Goal: Transaction & Acquisition: Purchase product/service

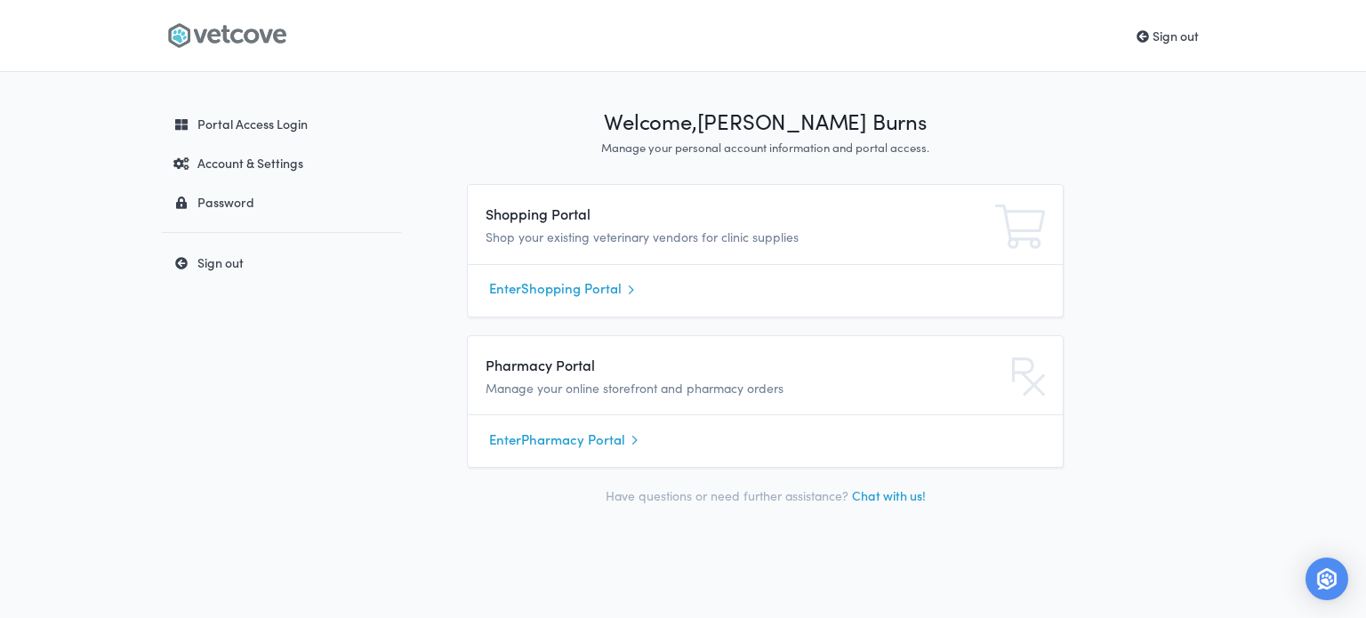
click at [567, 287] on link "Enter Shopping Portal" at bounding box center [765, 289] width 552 height 27
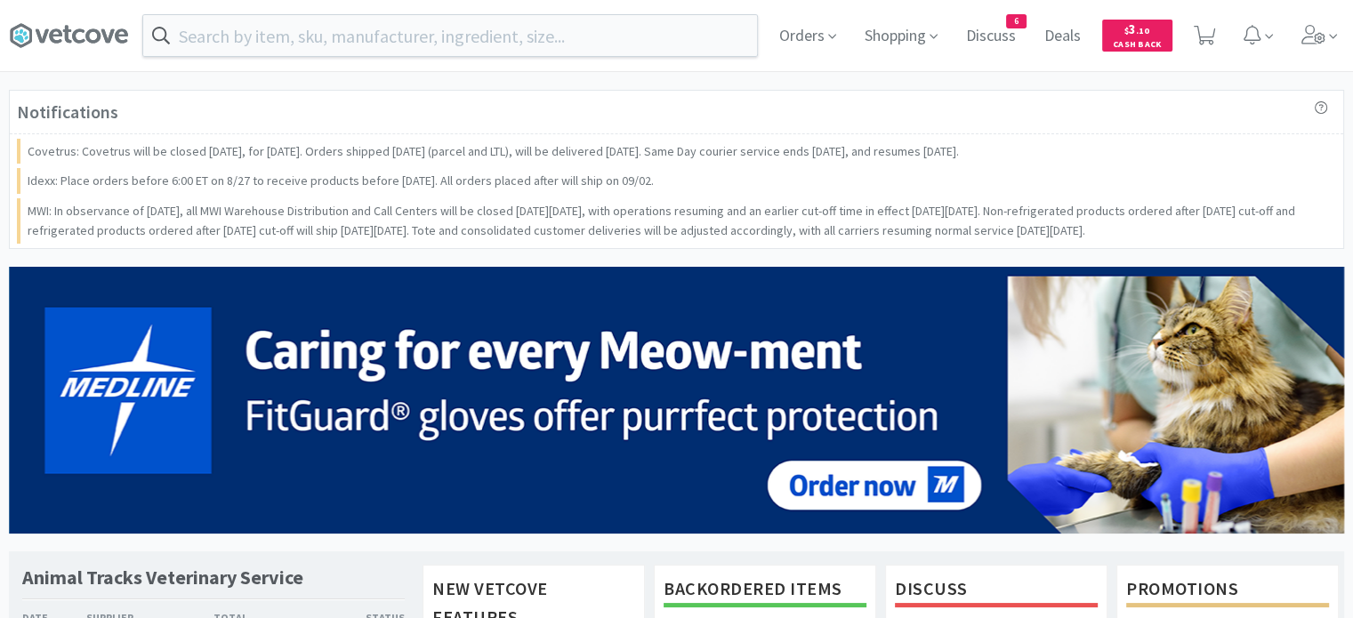
click at [327, 20] on input "text" at bounding box center [450, 35] width 614 height 41
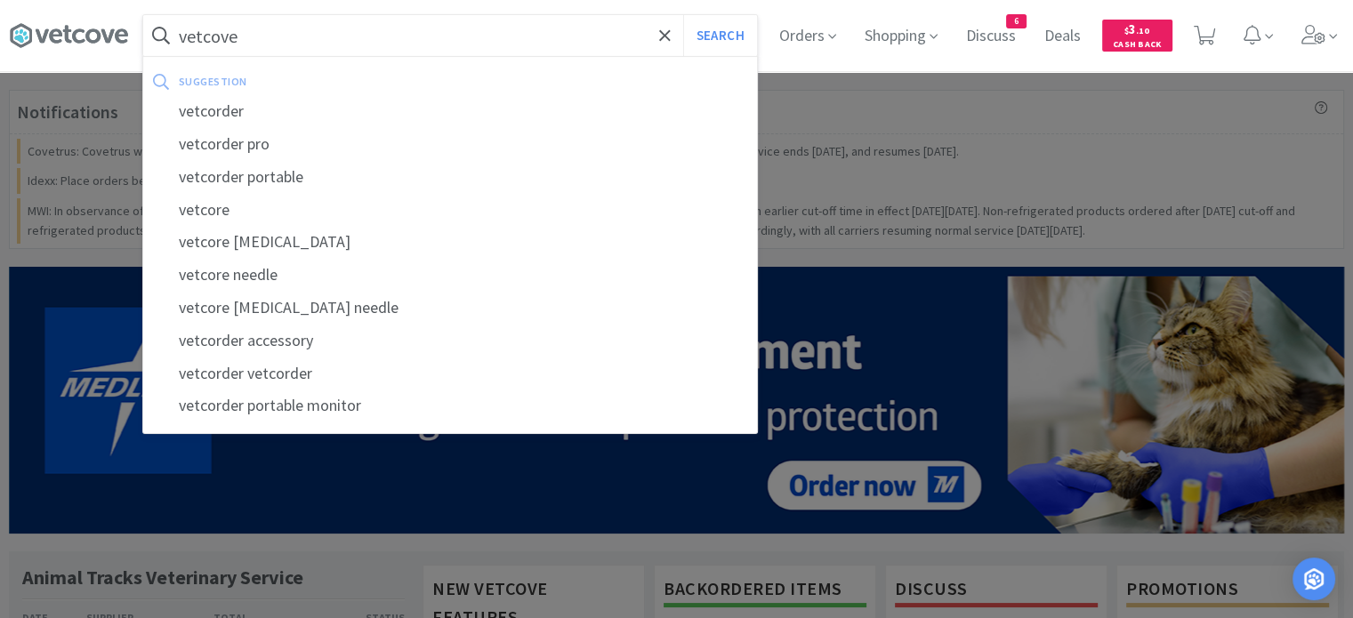
click at [683, 15] on button "Search" at bounding box center [720, 35] width 74 height 41
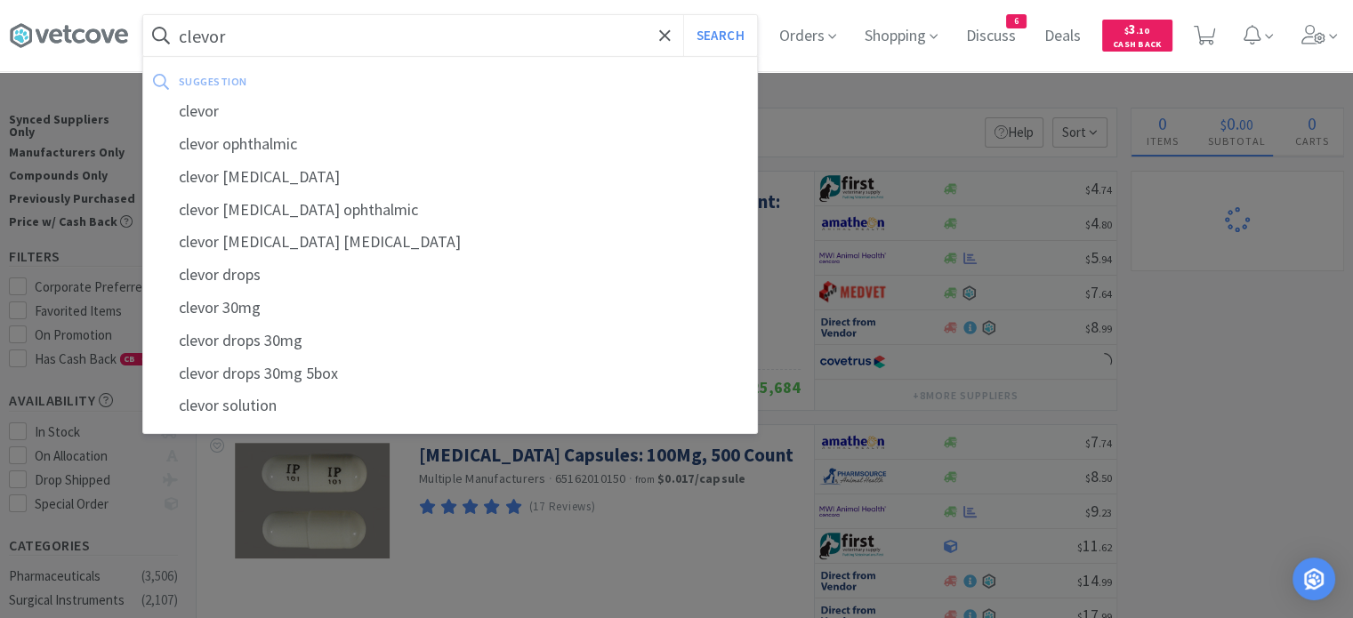
type input "clevor"
click at [683, 15] on button "Search" at bounding box center [720, 35] width 74 height 41
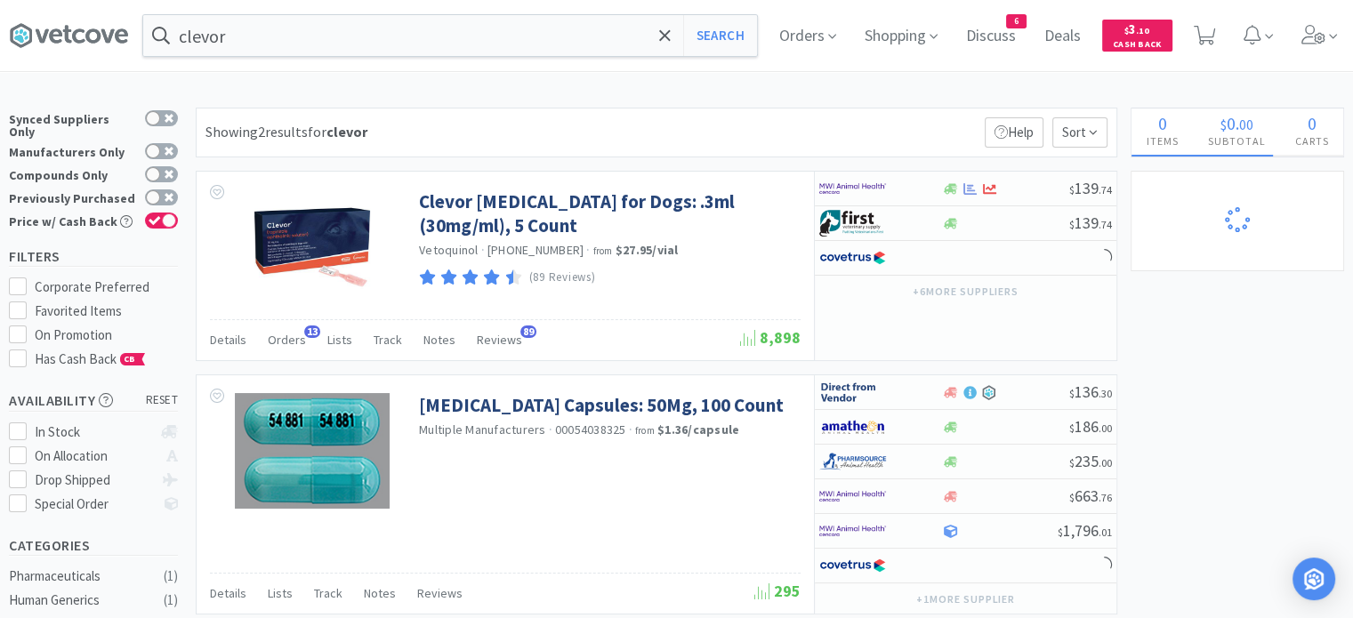
select select "1"
click at [272, 334] on span "Orders" at bounding box center [287, 340] width 38 height 16
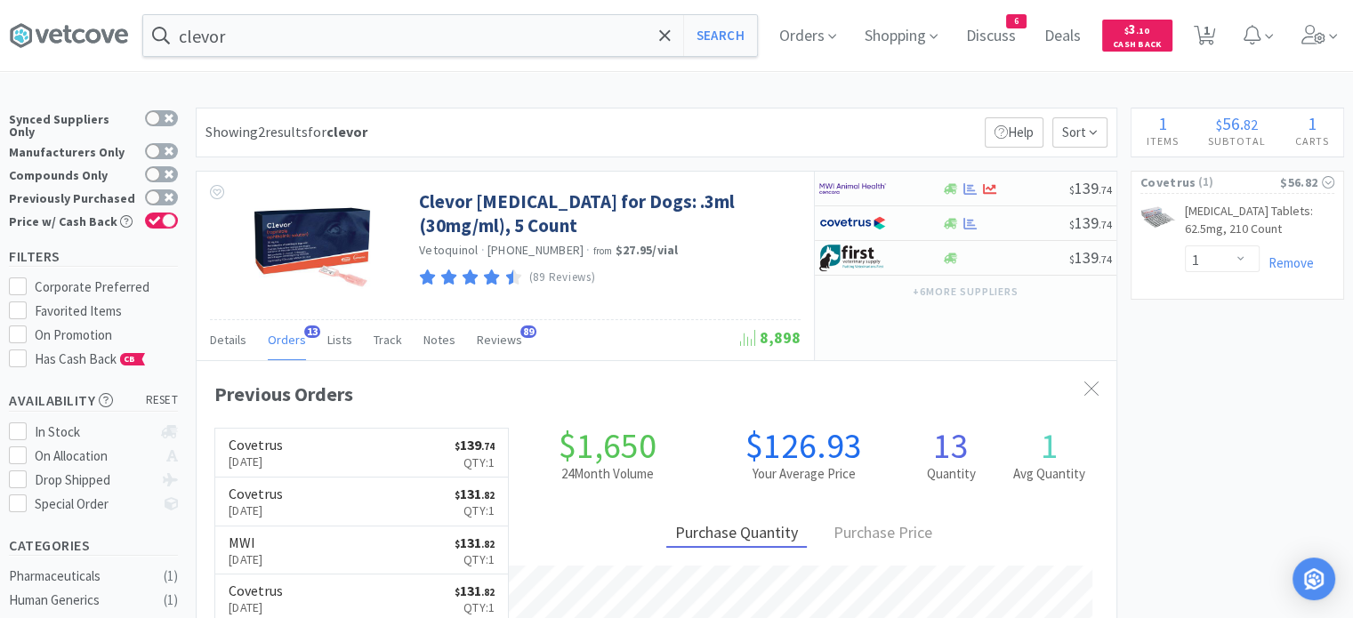
scroll to position [477, 920]
click at [364, 29] on input "clevor" at bounding box center [450, 35] width 614 height 41
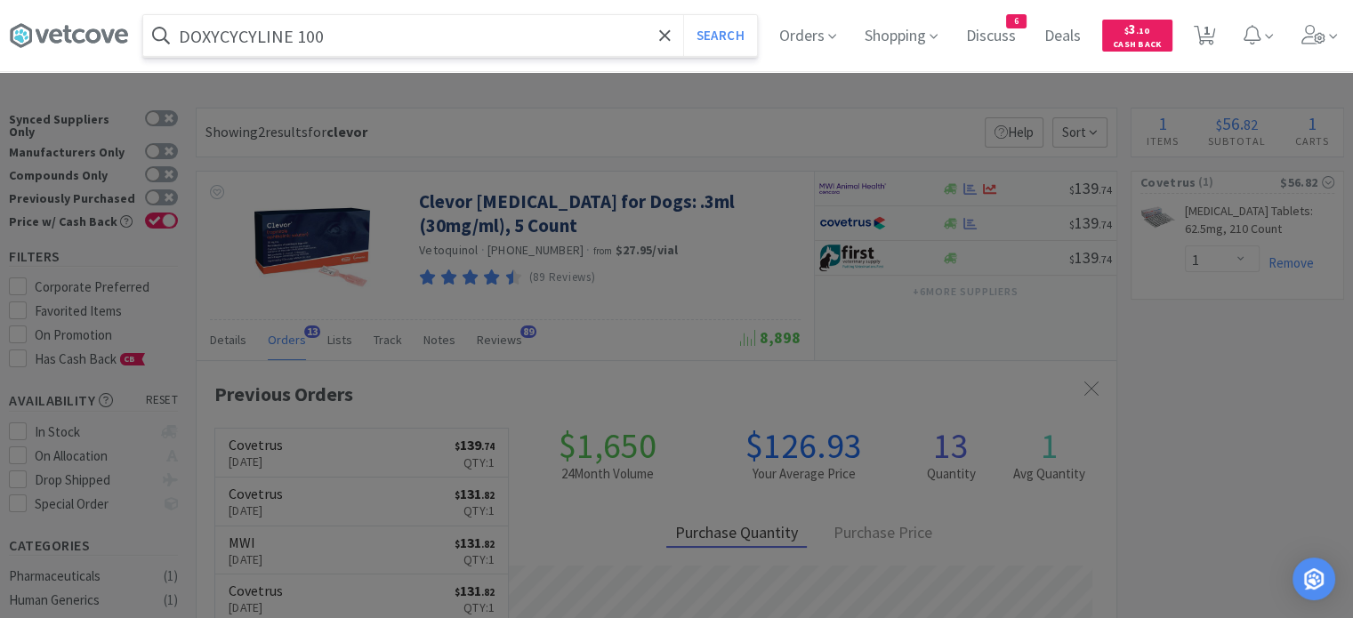
click at [683, 15] on button "Search" at bounding box center [720, 35] width 74 height 41
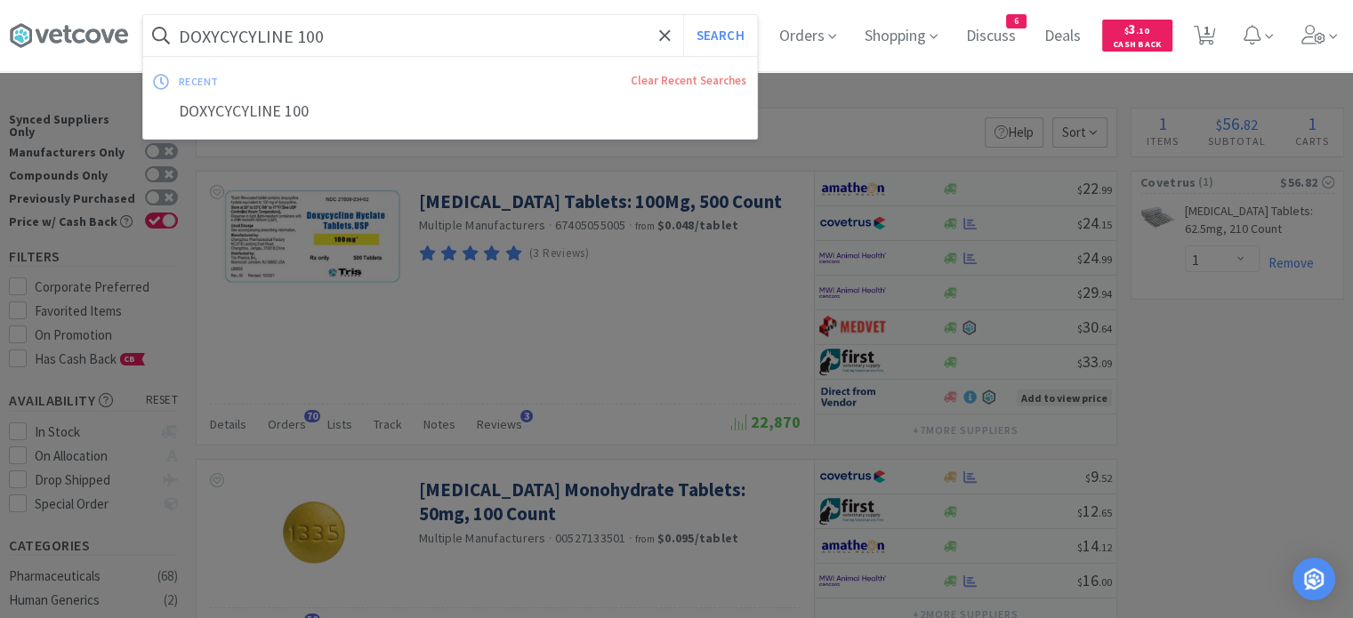
click at [353, 43] on input "DOXYCYCYLINE 100" at bounding box center [450, 35] width 614 height 41
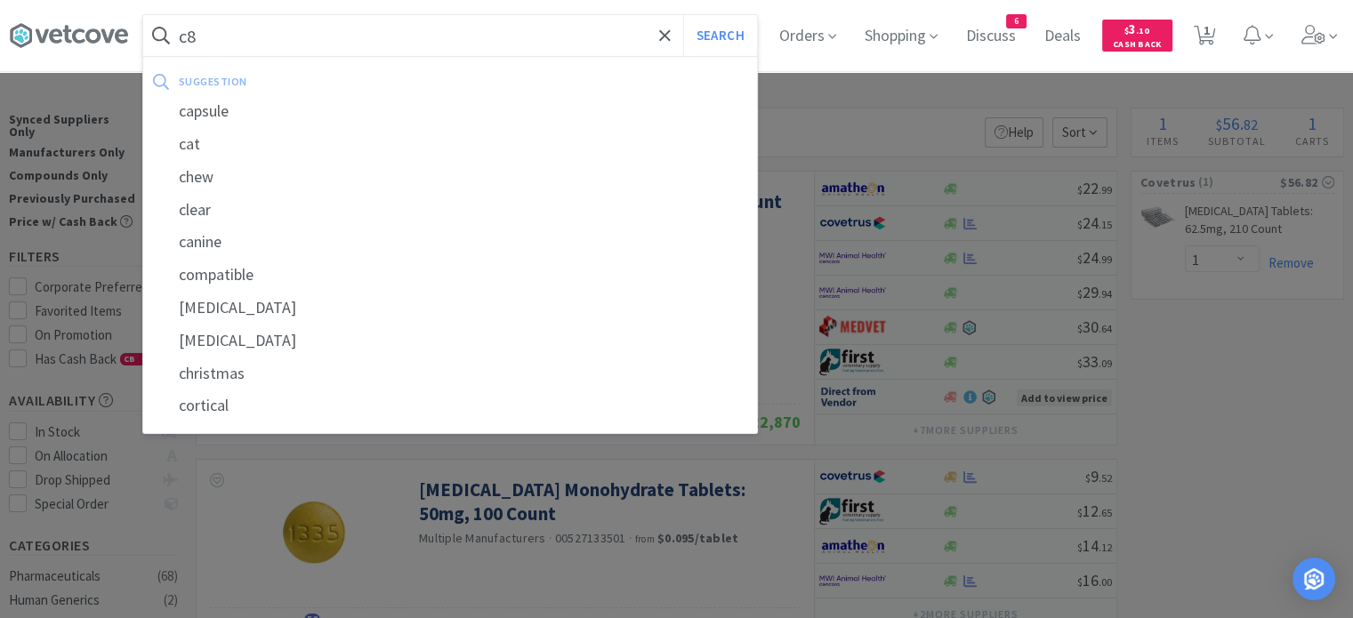
click at [683, 15] on button "Search" at bounding box center [720, 35] width 74 height 41
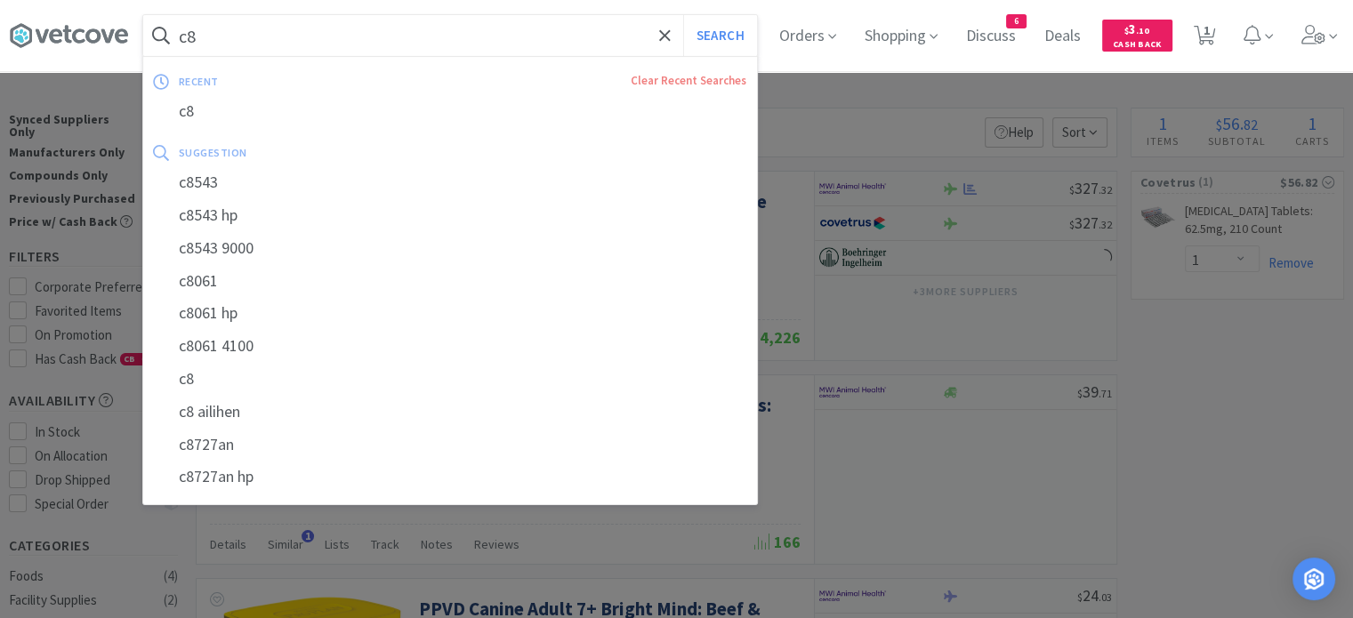
click at [301, 49] on input "c8" at bounding box center [450, 35] width 614 height 41
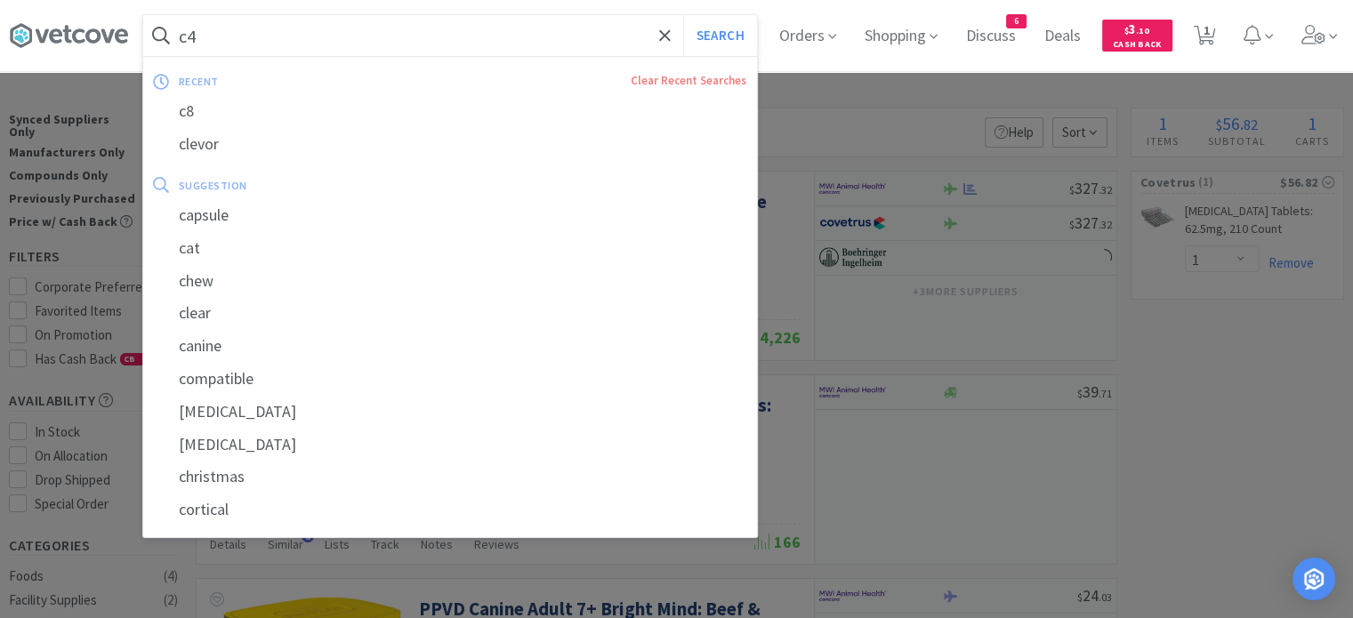
click at [683, 15] on button "Search" at bounding box center [720, 35] width 74 height 41
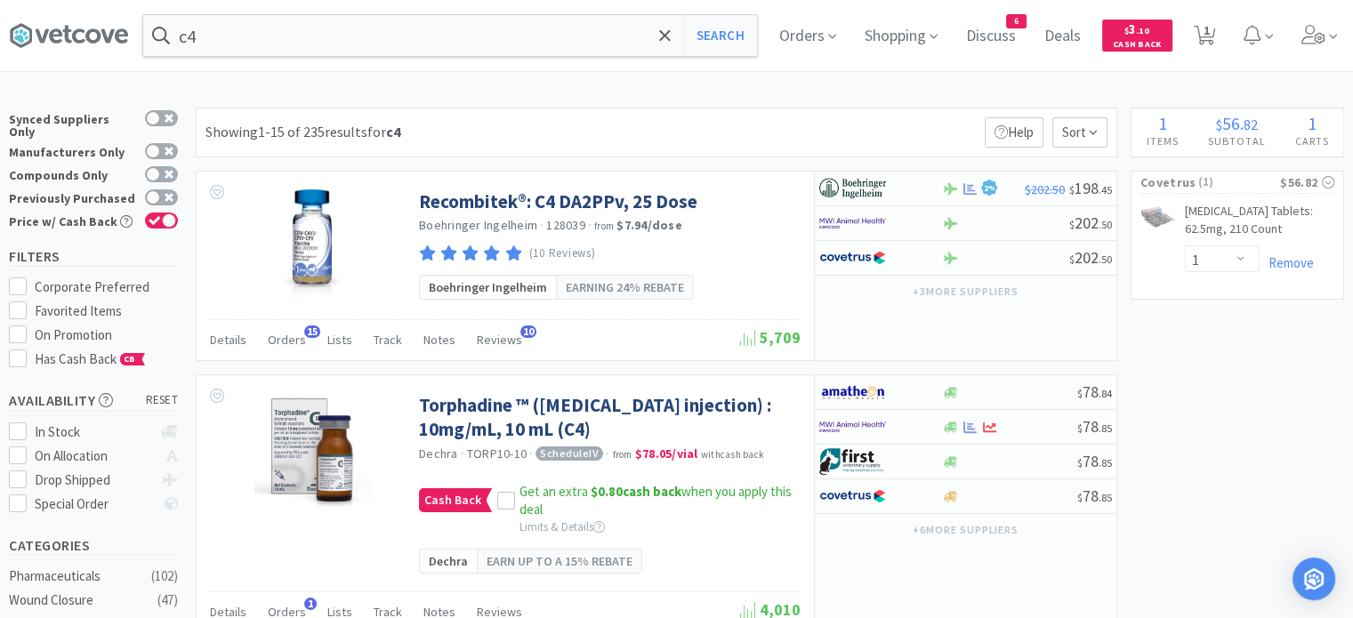
click at [374, 39] on input "c4" at bounding box center [450, 35] width 614 height 41
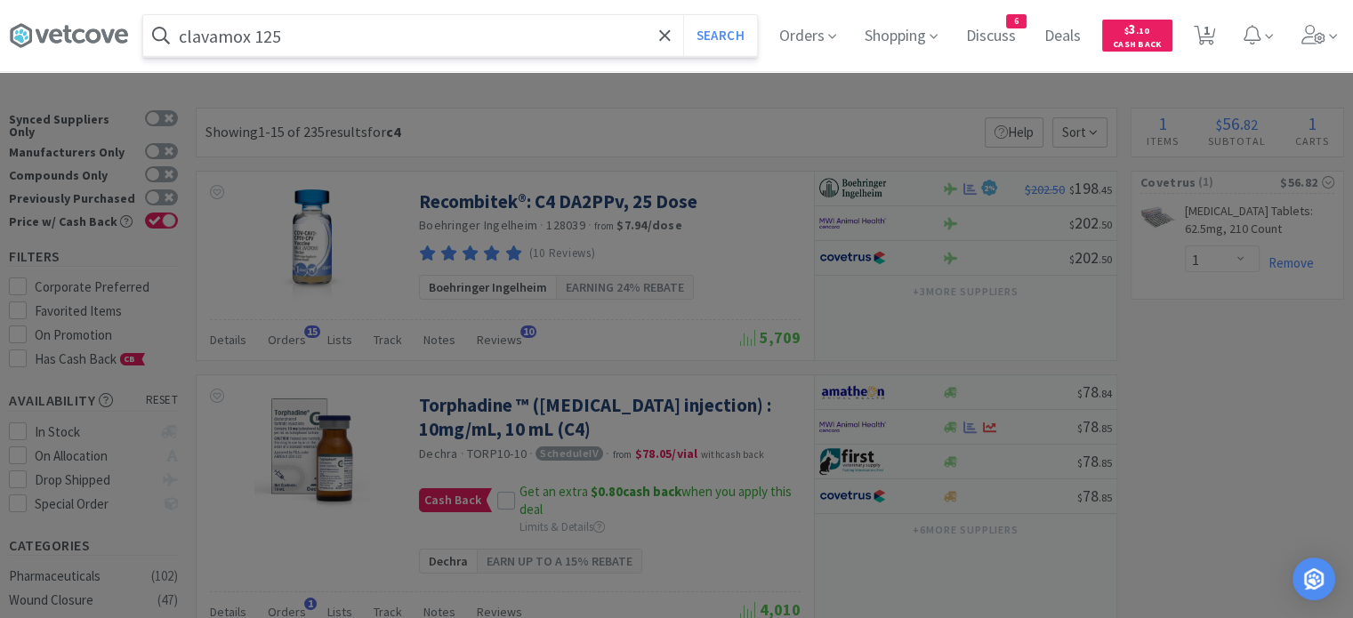
click at [683, 15] on button "Search" at bounding box center [720, 35] width 74 height 41
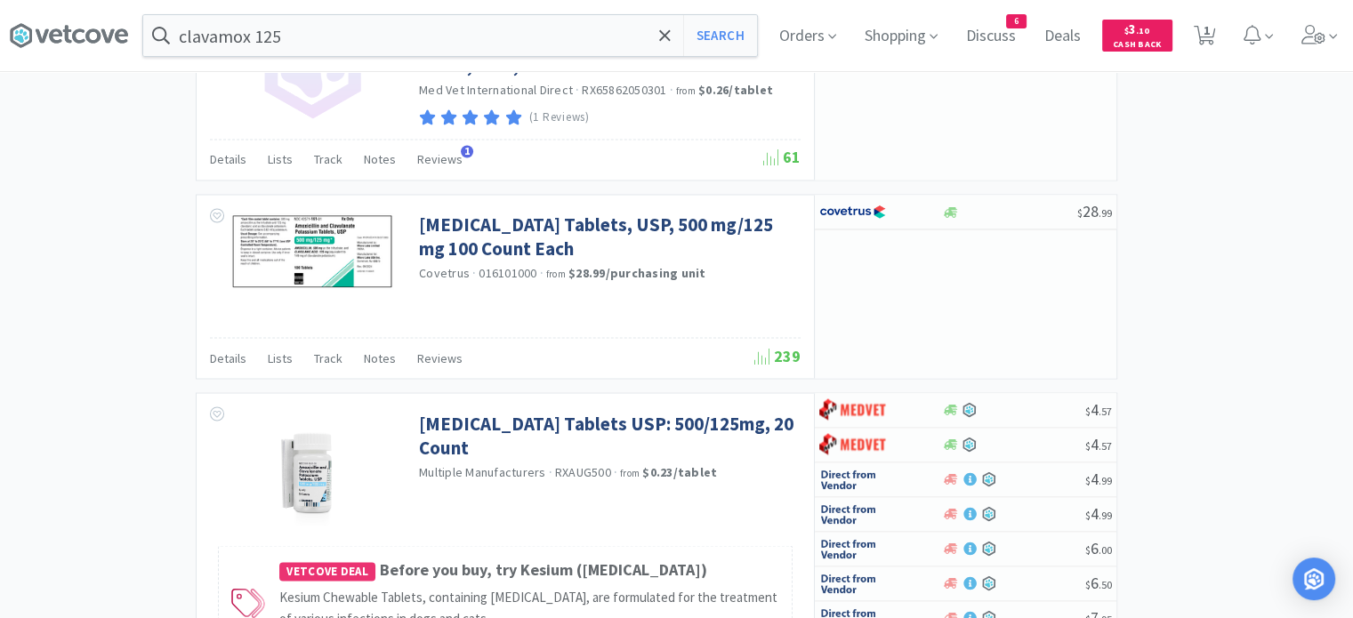
scroll to position [3113, 0]
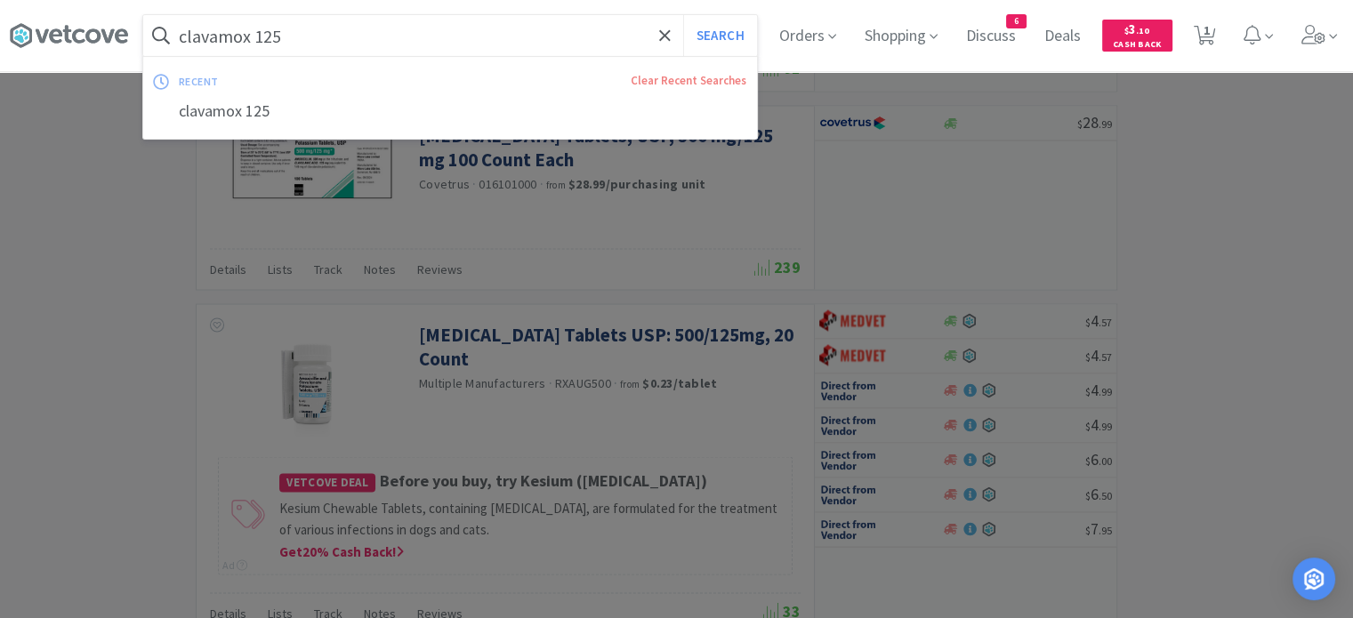
click at [458, 28] on input "clavamox 125" at bounding box center [450, 35] width 614 height 41
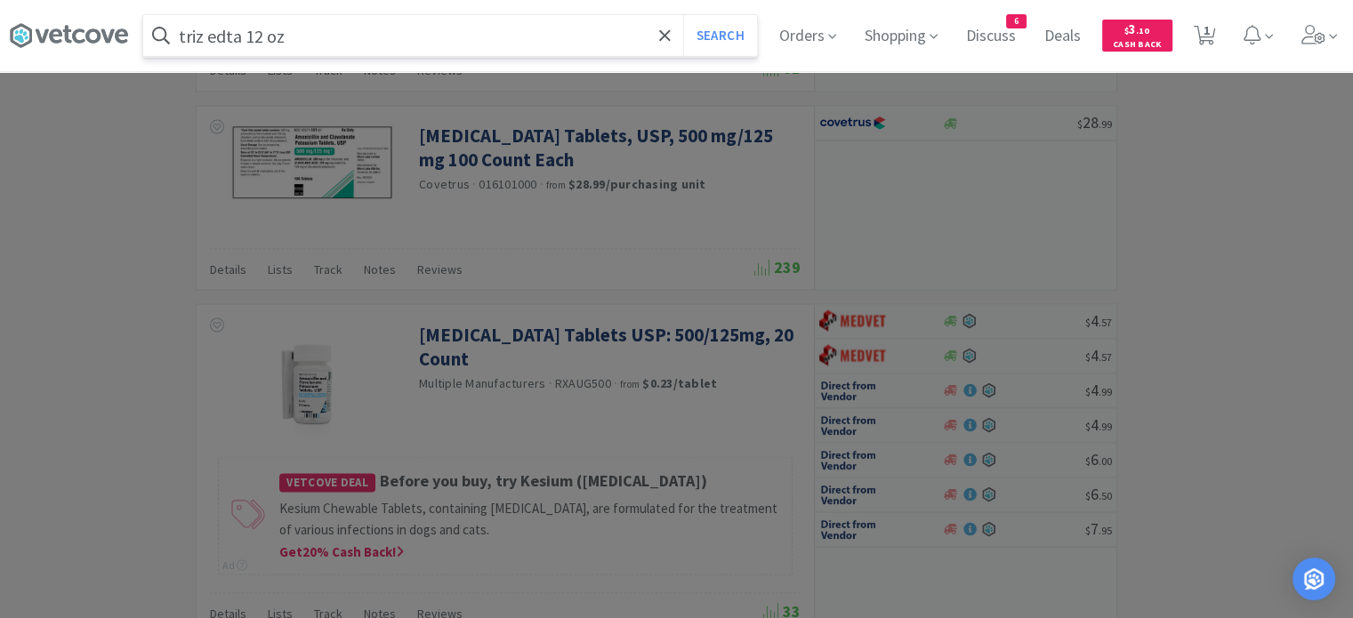
click at [683, 15] on button "Search" at bounding box center [720, 35] width 74 height 41
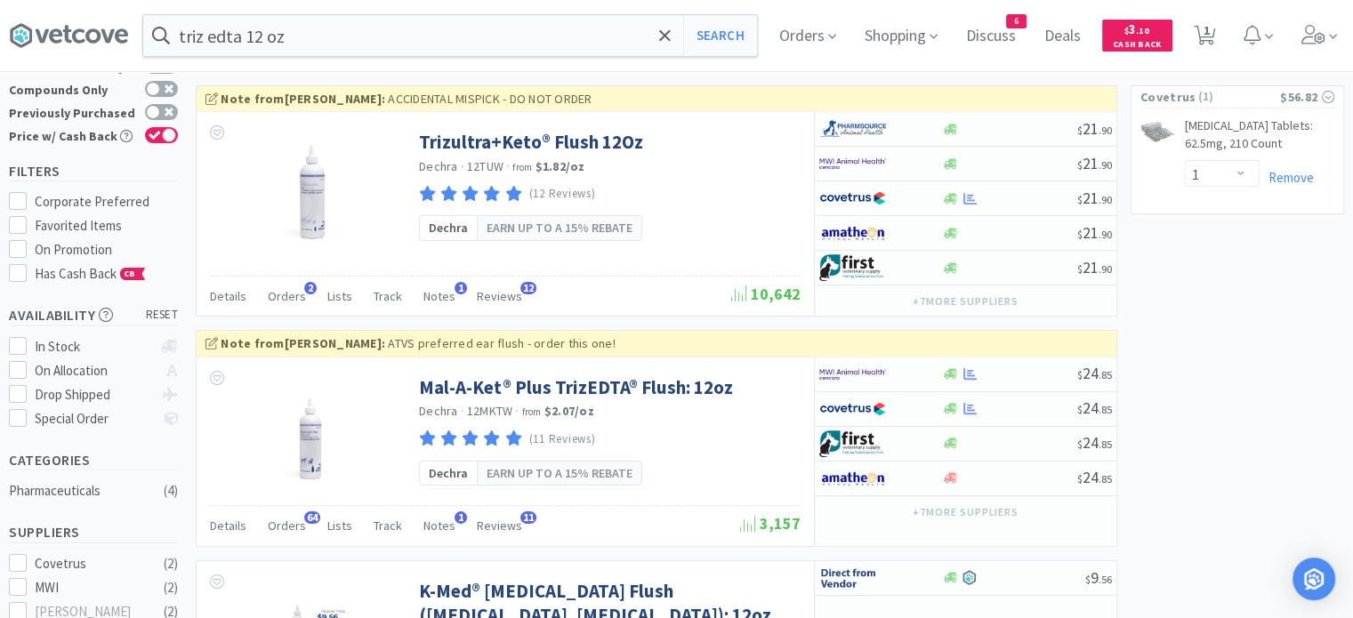
scroll to position [178, 0]
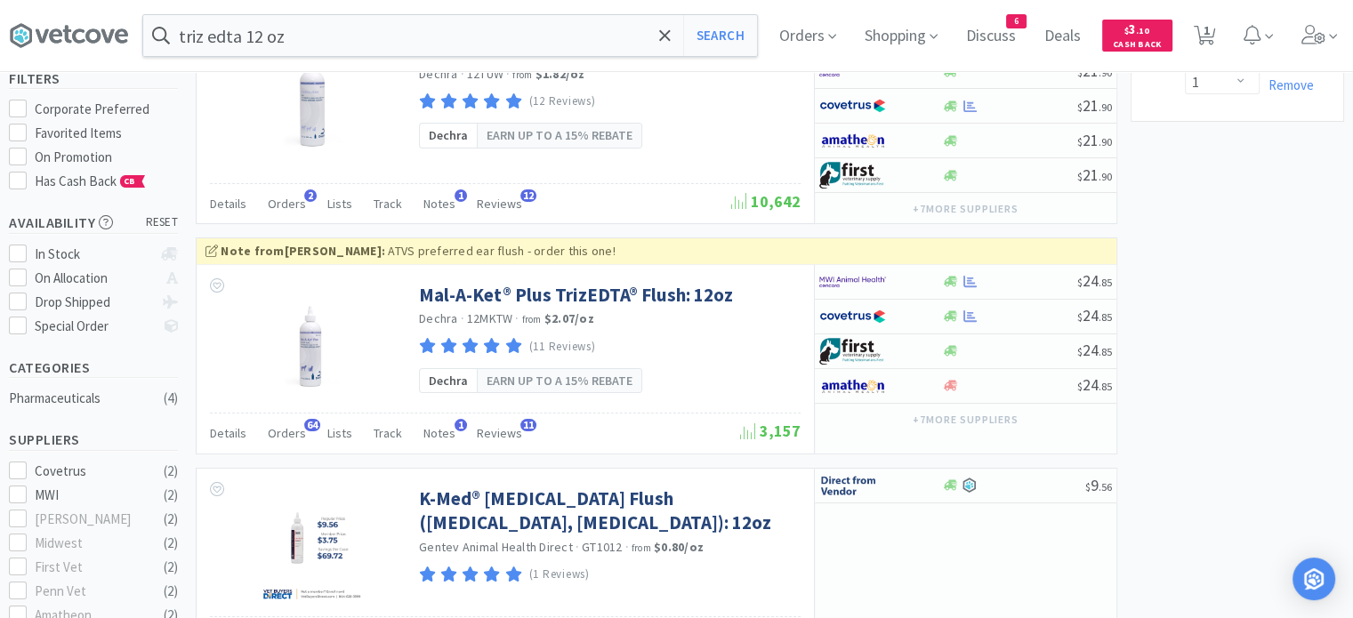
click at [280, 437] on span "Orders" at bounding box center [287, 433] width 38 height 16
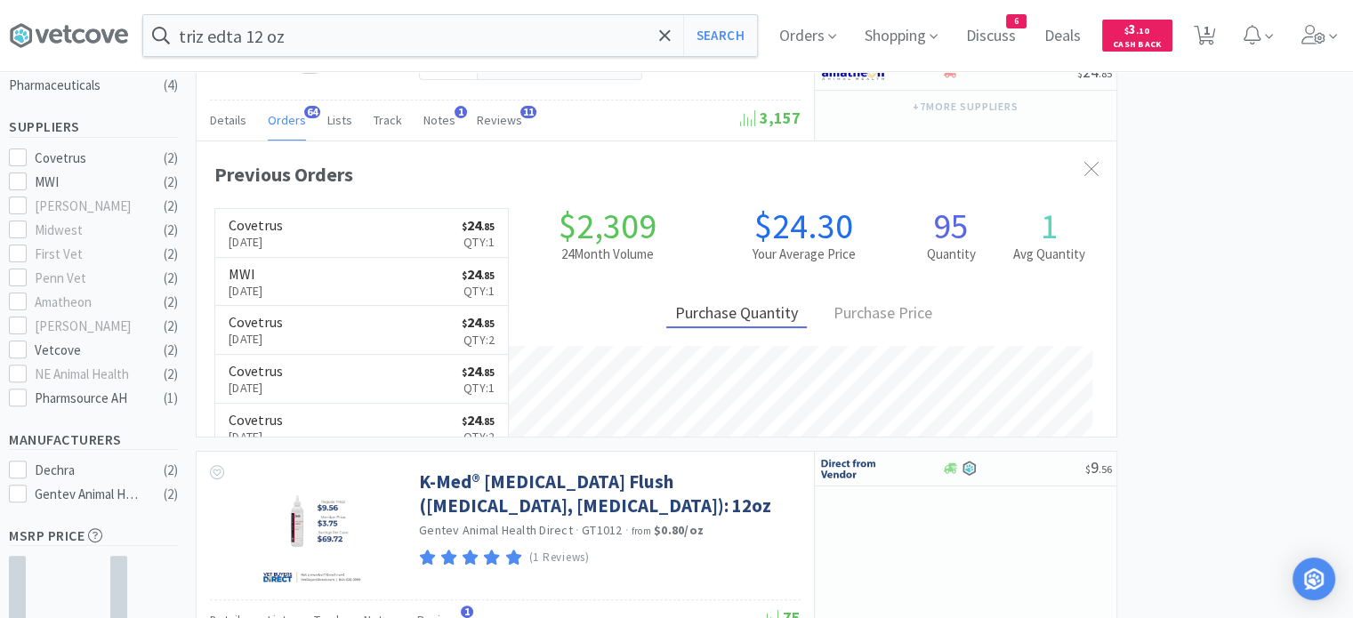
scroll to position [534, 0]
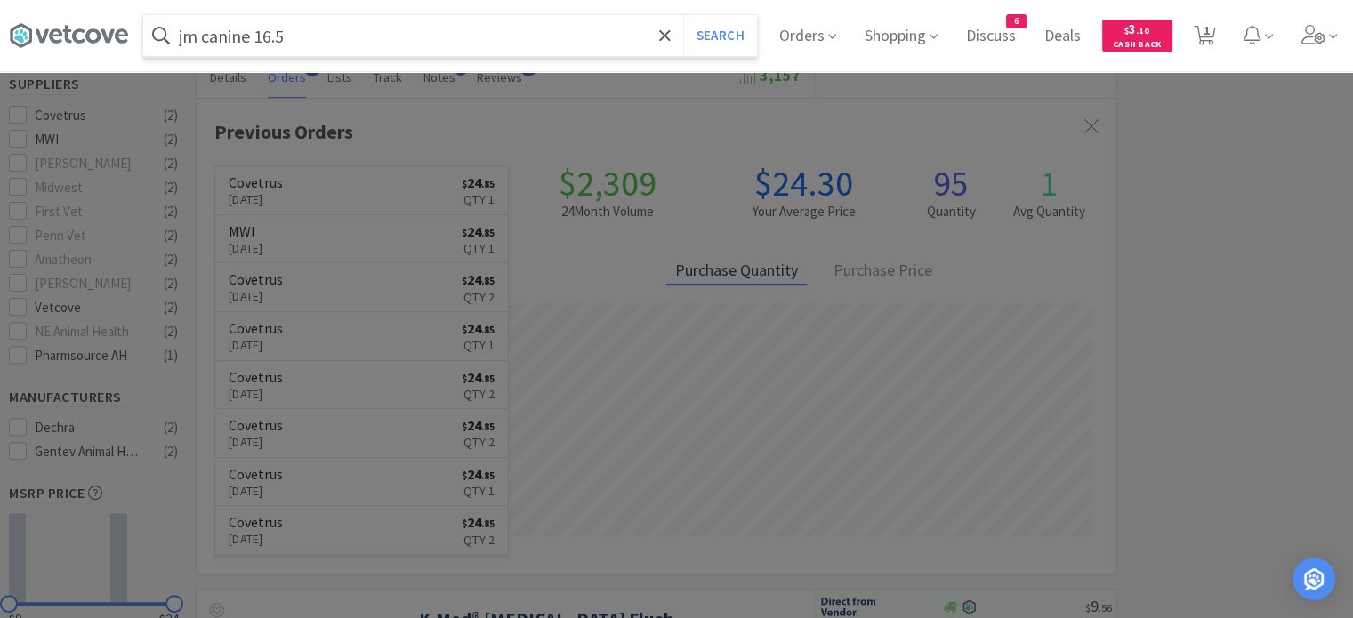
click at [683, 15] on button "Search" at bounding box center [720, 35] width 74 height 41
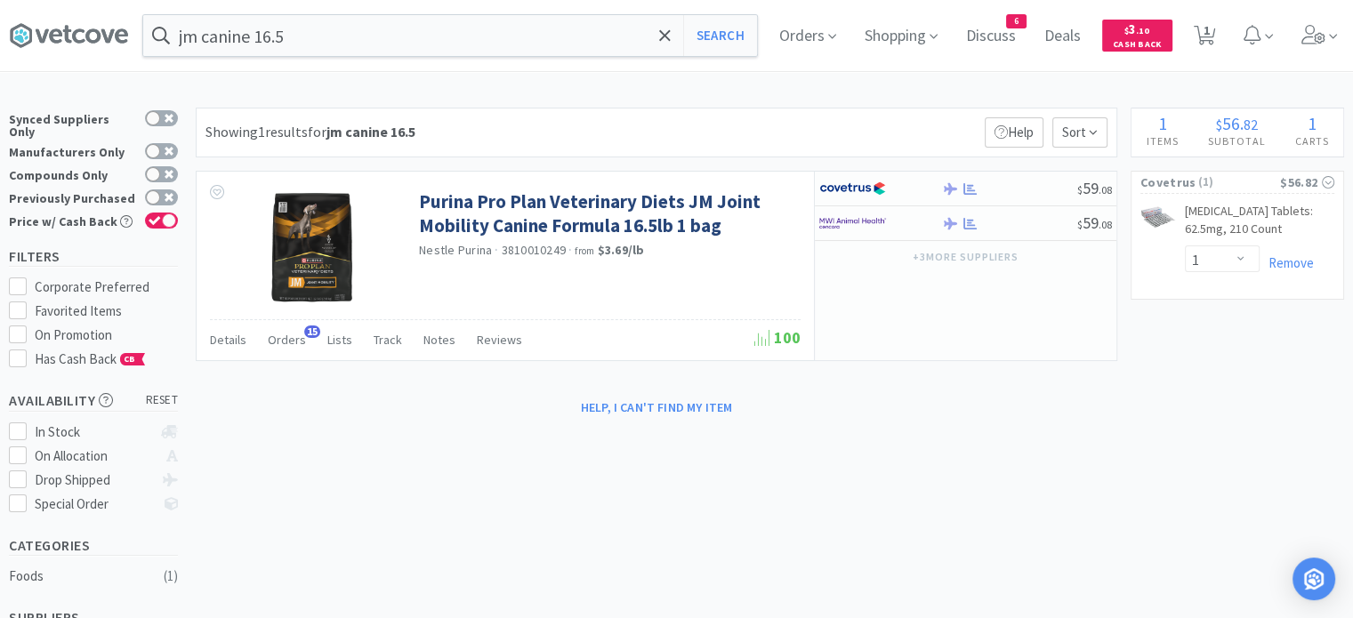
click at [276, 344] on span "Orders" at bounding box center [287, 340] width 38 height 16
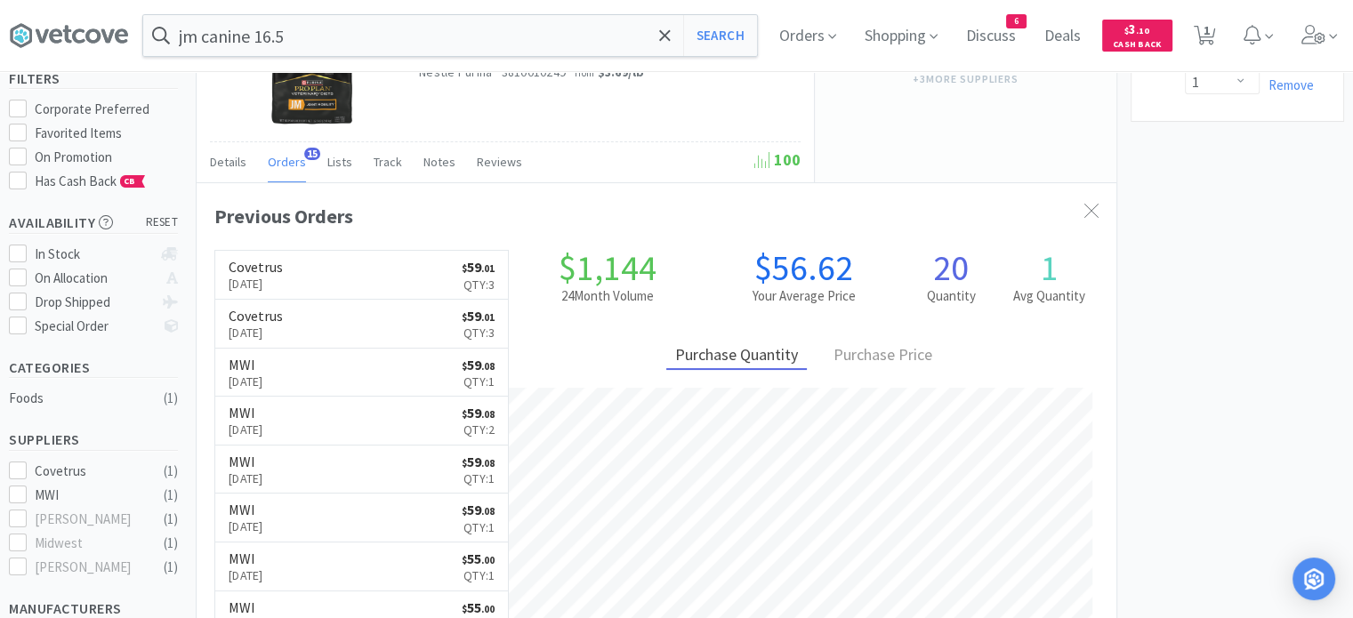
click at [477, 197] on div "Previous Orders Covetrus [DATE] $ 59 . 01 Qty: 3 Covetrus [DATE] $ 59 . 01 Qty:…" at bounding box center [657, 420] width 920 height 477
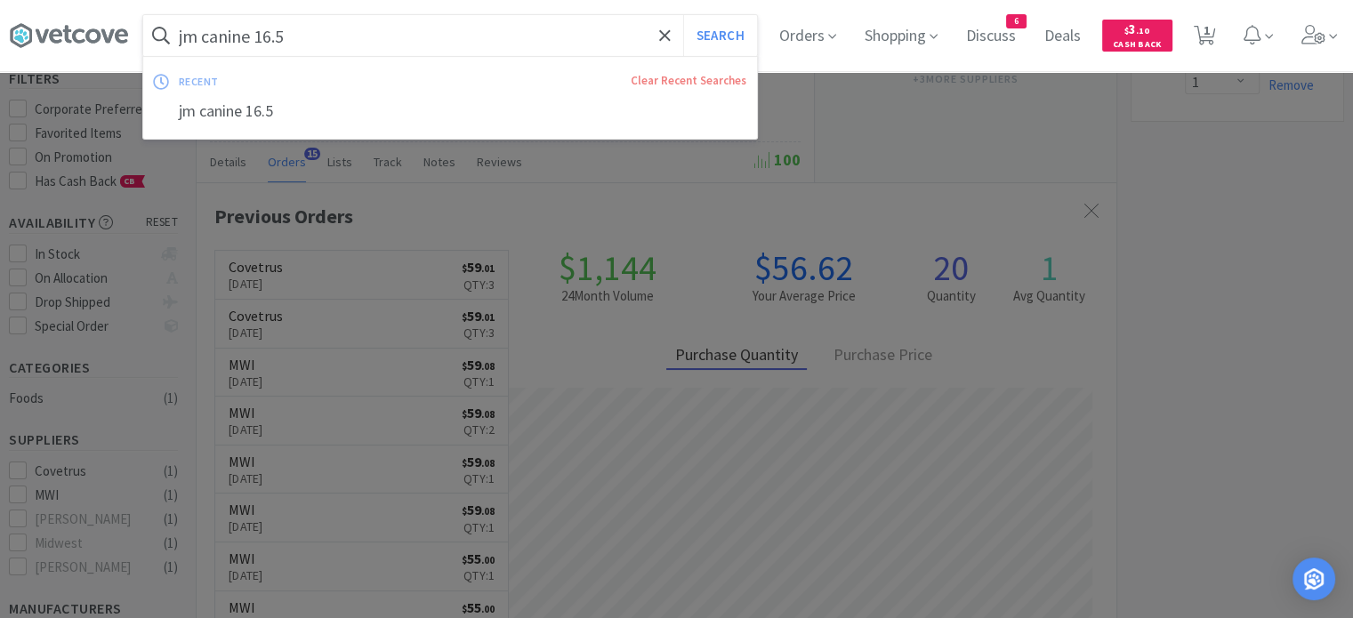
click at [484, 23] on input "jm canine 16.5" at bounding box center [450, 35] width 614 height 41
type input "UR CANINE 6"
click at [683, 15] on button "Search" at bounding box center [720, 35] width 74 height 41
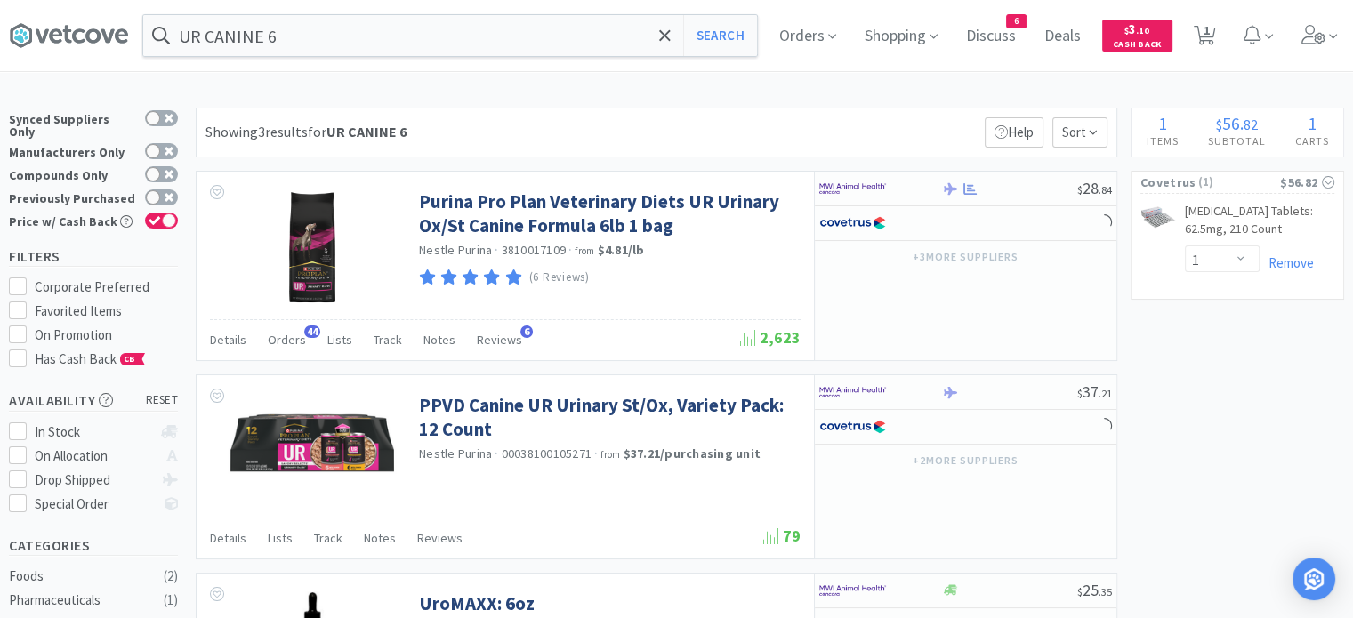
click at [273, 341] on span "Orders" at bounding box center [287, 340] width 38 height 16
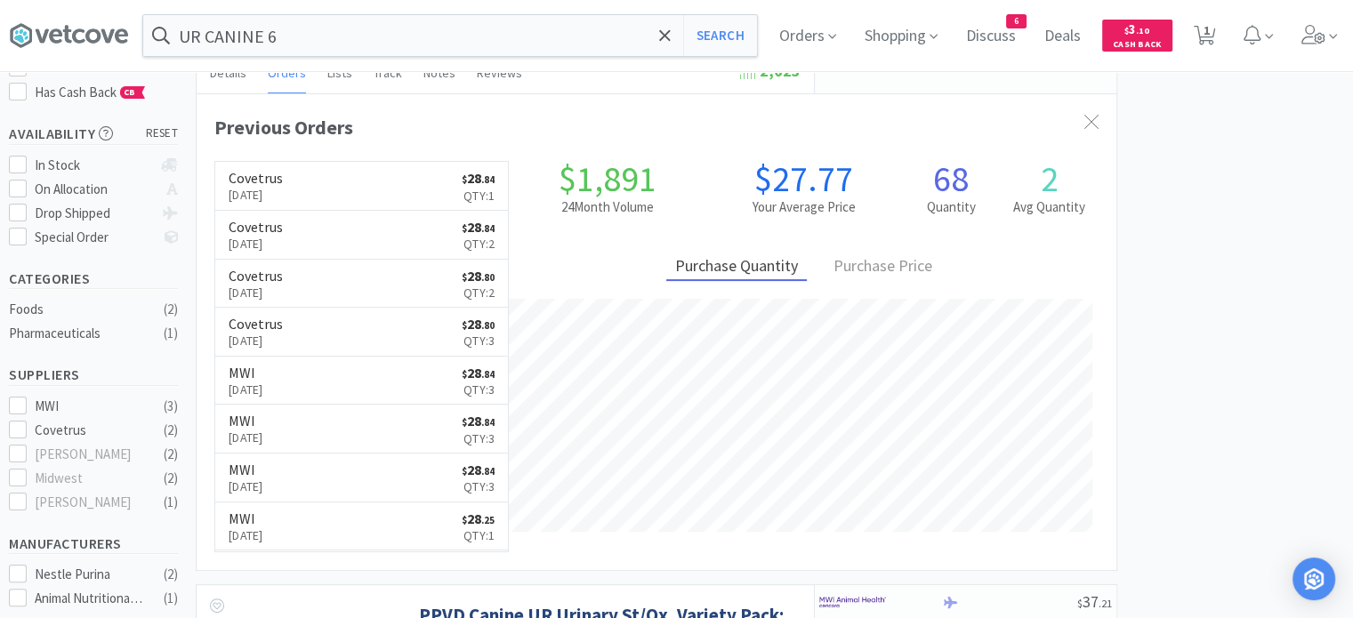
scroll to position [477, 920]
